Goal: Task Accomplishment & Management: Manage account settings

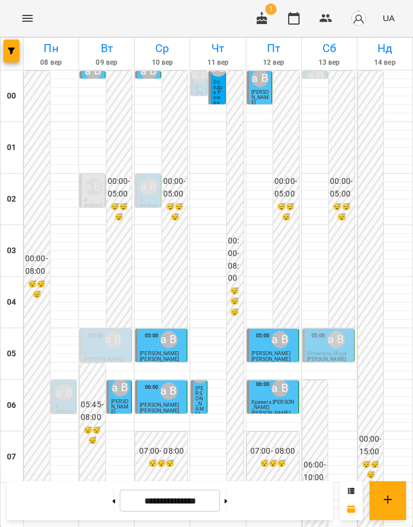
scroll to position [833, 0]
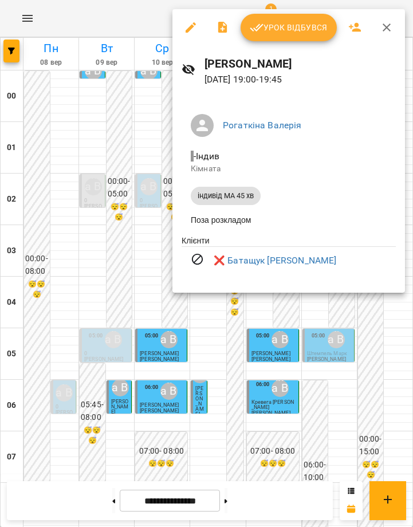
click at [284, 333] on div at bounding box center [206, 263] width 413 height 527
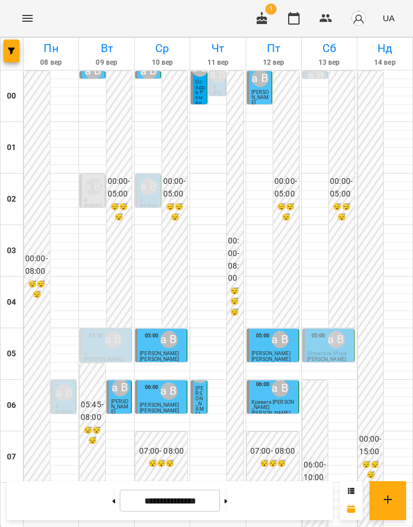
scroll to position [833, 0]
click at [228, 504] on button at bounding box center [226, 500] width 3 height 25
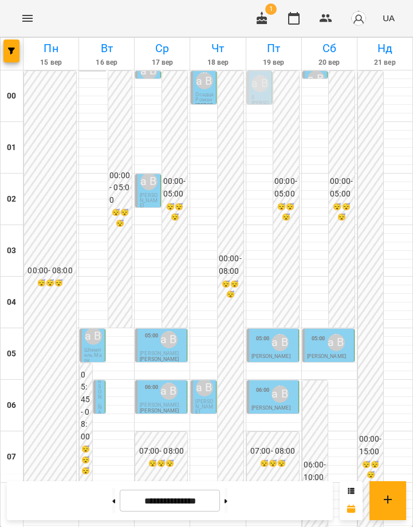
scroll to position [587, 0]
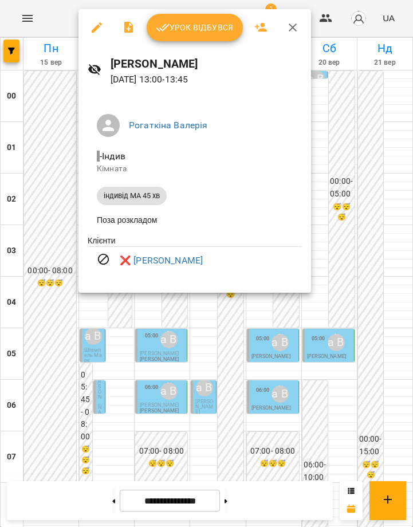
click at [158, 338] on div at bounding box center [206, 263] width 413 height 527
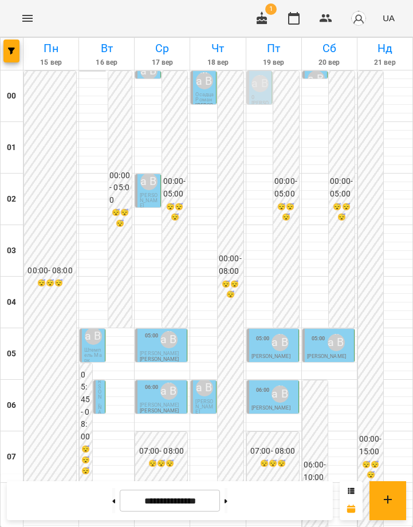
scroll to position [833, 0]
click at [228, 505] on button at bounding box center [226, 500] width 3 height 25
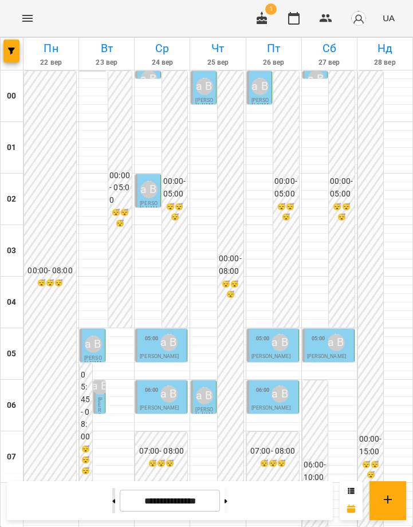
click at [112, 496] on button at bounding box center [113, 500] width 3 height 25
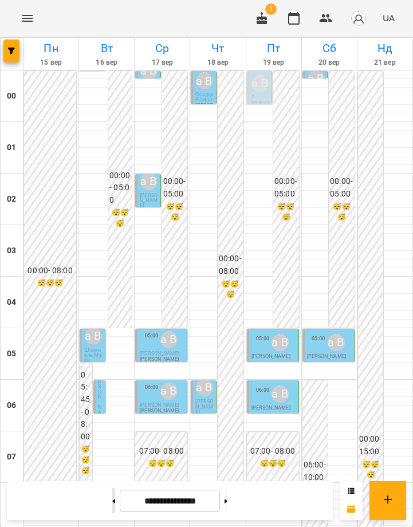
click at [112, 496] on button at bounding box center [113, 500] width 3 height 25
type input "**********"
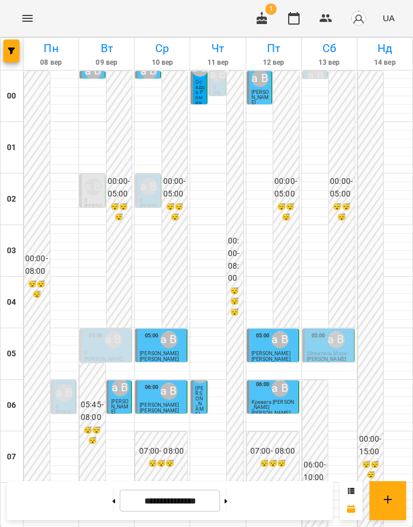
scroll to position [617, 0]
